Goal: Communication & Community: Connect with others

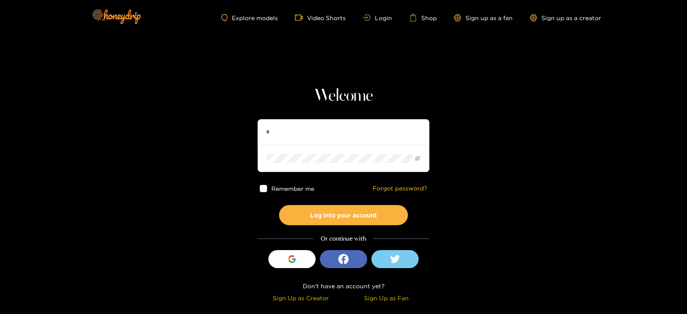
type input "*****"
click at [279, 205] on button "Log into your account" at bounding box center [343, 215] width 129 height 20
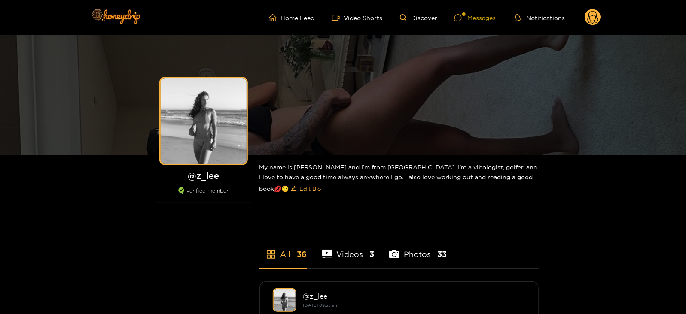
click at [466, 17] on div at bounding box center [460, 17] width 13 height 7
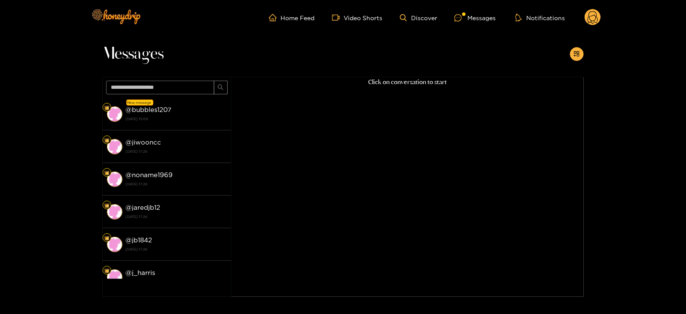
click at [164, 110] on strong "@ bubbles1207" at bounding box center [149, 109] width 46 height 7
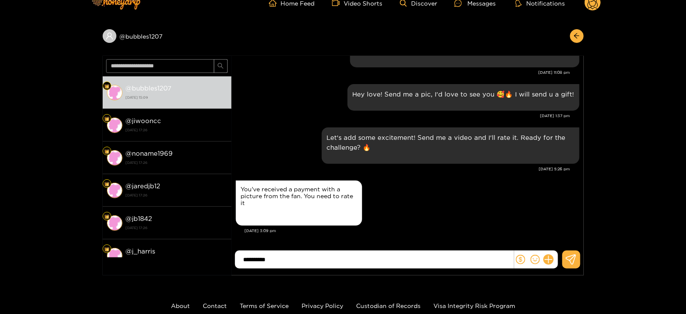
scroll to position [15, 0]
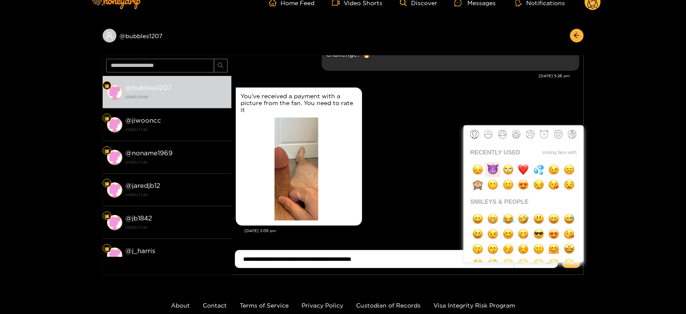
click at [492, 171] on img "button" at bounding box center [492, 169] width 11 height 11
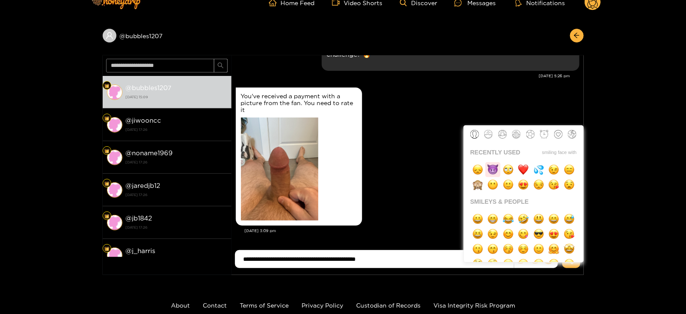
click at [492, 171] on img "button" at bounding box center [492, 169] width 11 height 11
type input "**********"
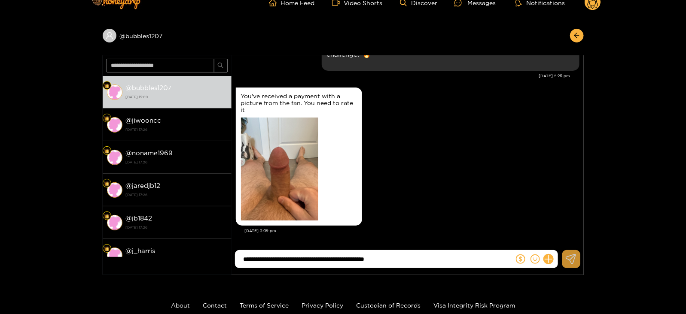
click at [571, 258] on icon at bounding box center [570, 259] width 10 height 10
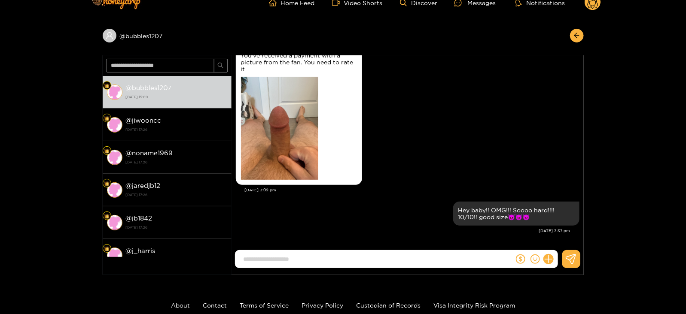
scroll to position [0, 0]
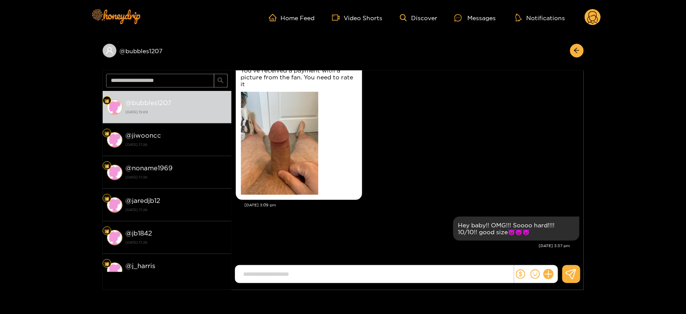
click at [596, 18] on icon at bounding box center [592, 18] width 10 height 15
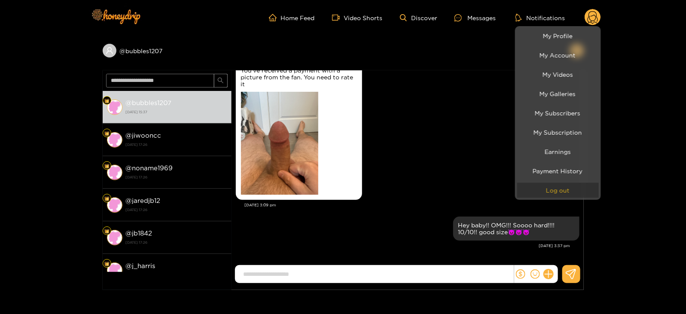
click at [557, 188] on button "Log out" at bounding box center [558, 190] width 82 height 15
